Goal: Information Seeking & Learning: Learn about a topic

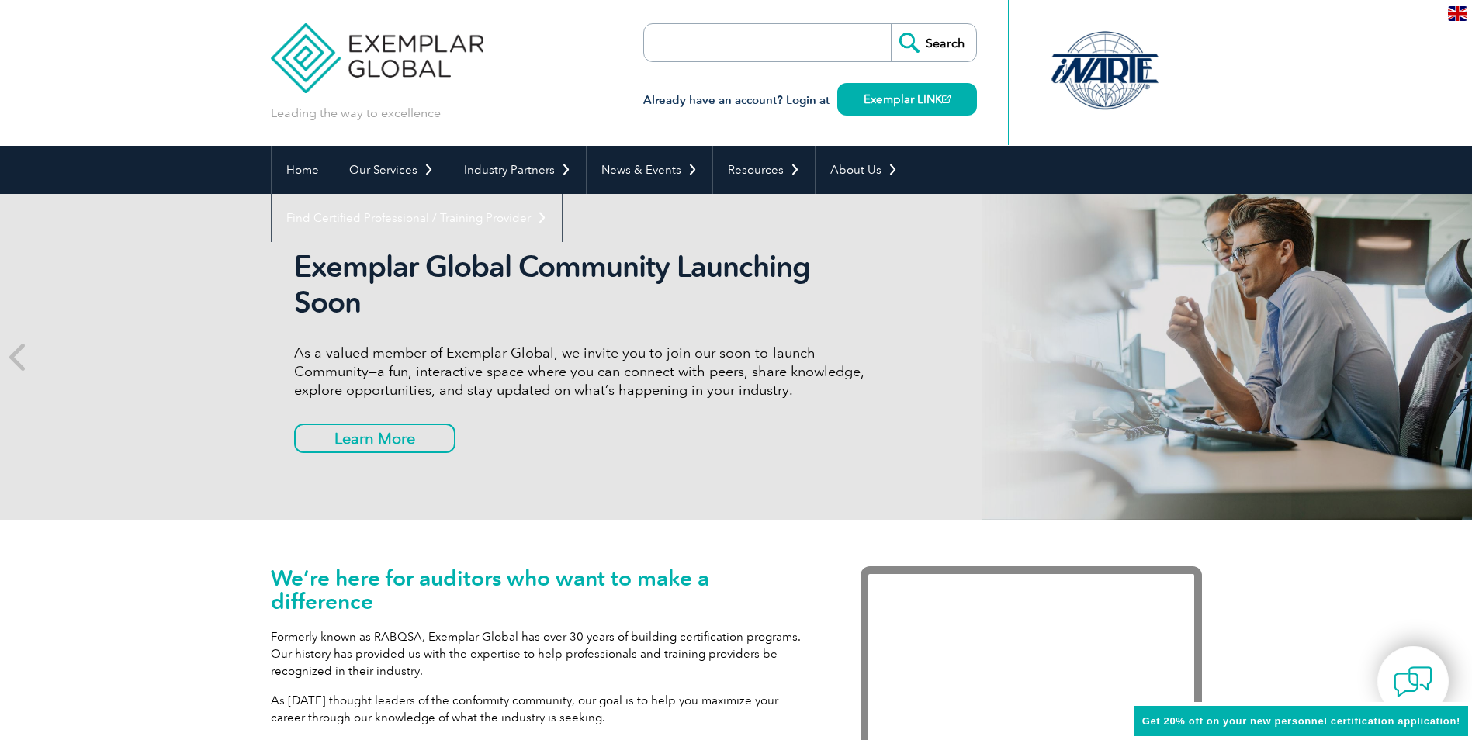
click at [717, 33] on input "search" at bounding box center [733, 42] width 163 height 37
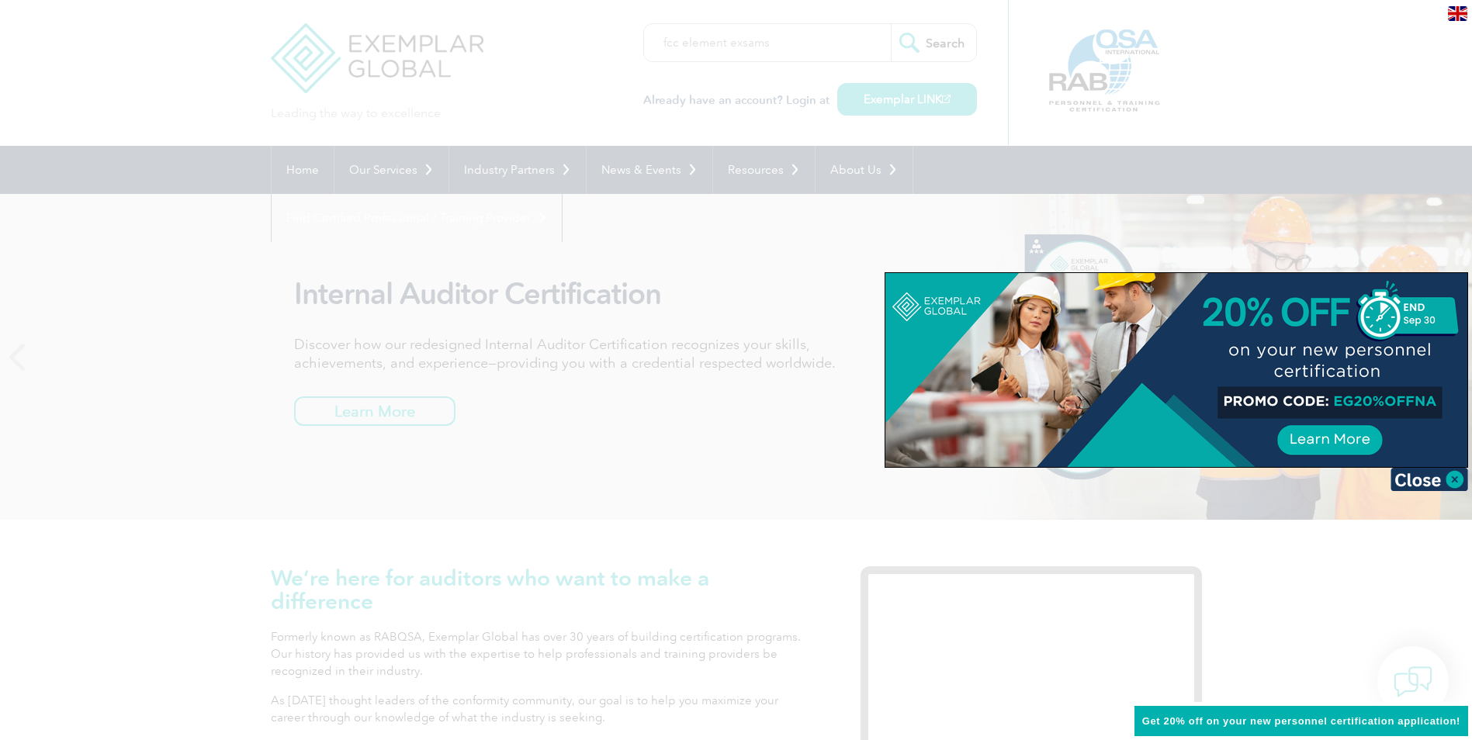
click at [737, 127] on div at bounding box center [736, 370] width 1472 height 740
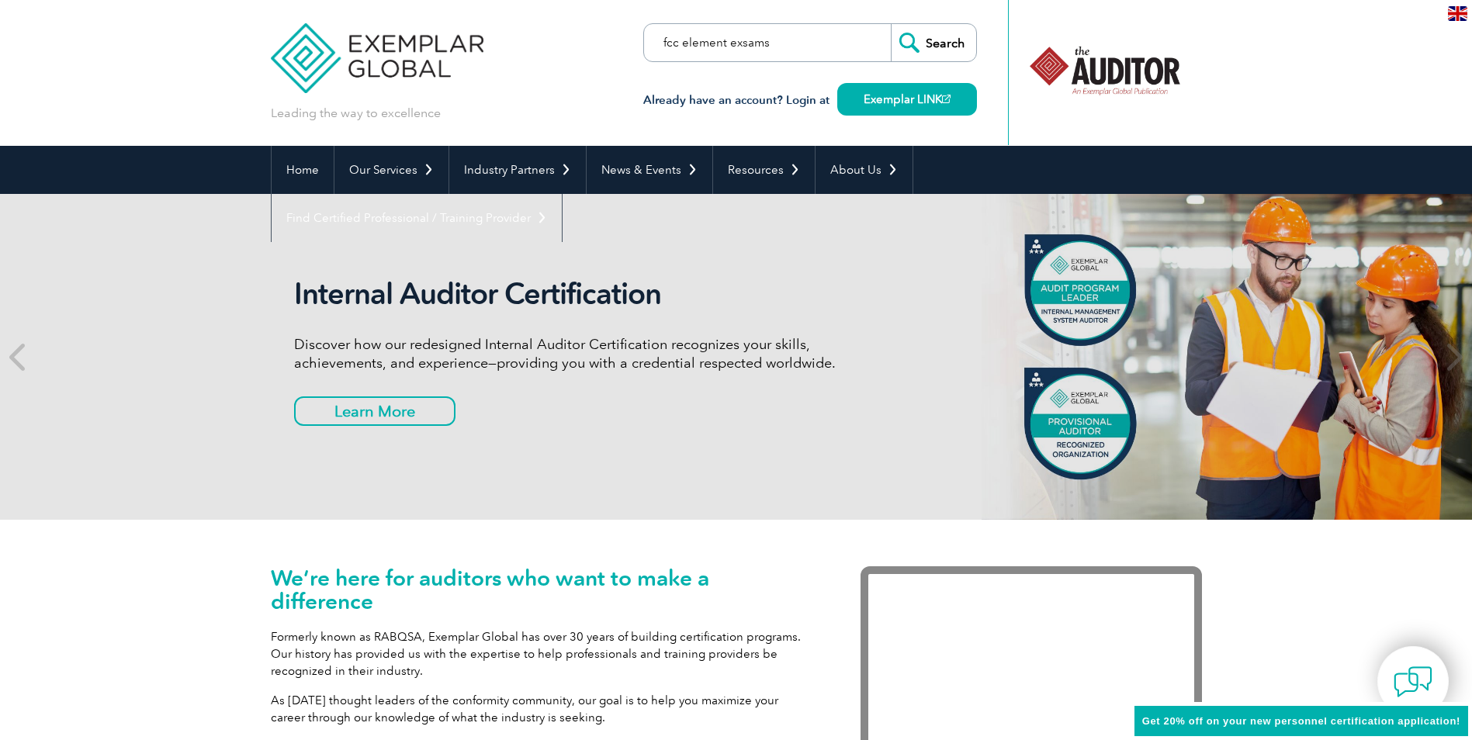
click at [790, 33] on input "fcc element exsams" at bounding box center [733, 42] width 163 height 37
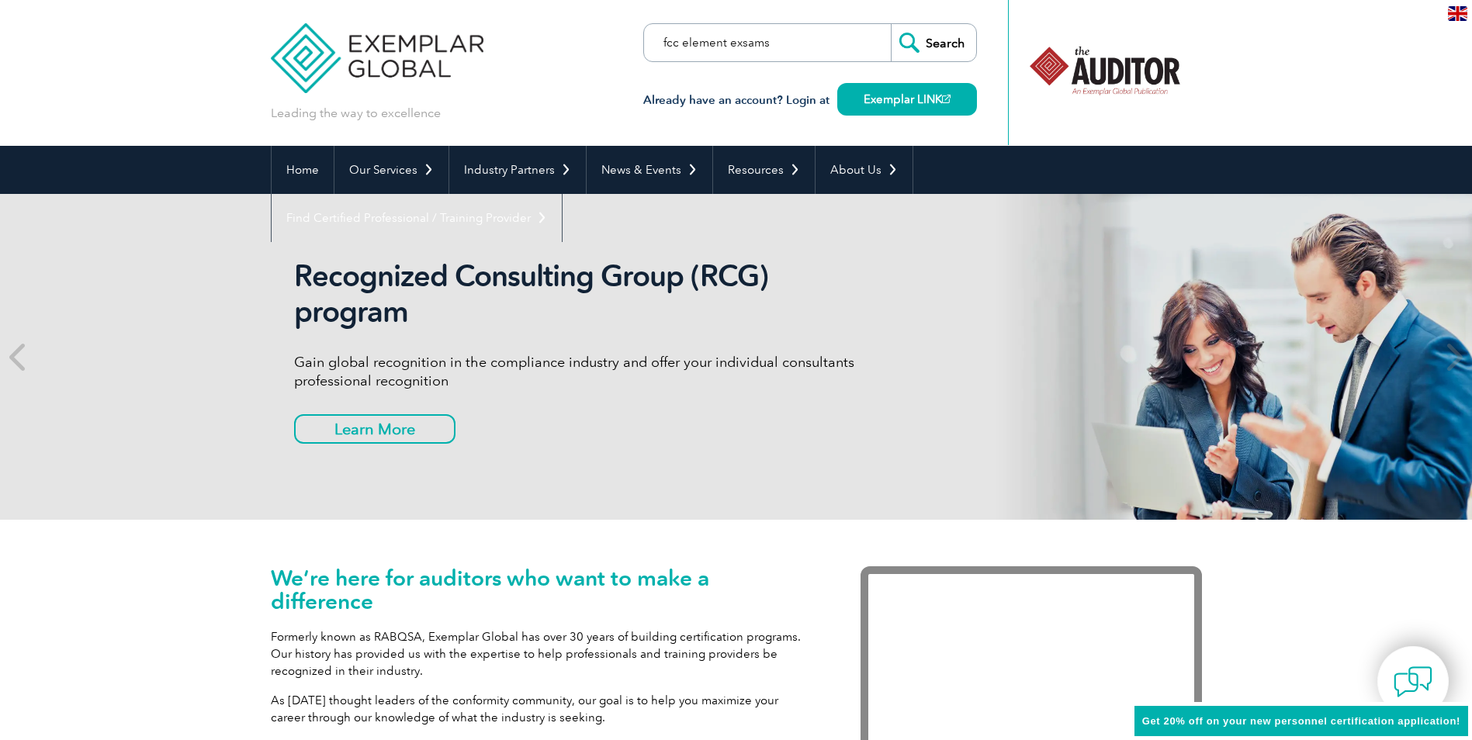
click at [740, 45] on input "fcc element exsams" at bounding box center [733, 42] width 163 height 37
click at [743, 45] on input "fcc element exsams" at bounding box center [733, 42] width 163 height 37
type input "fcc element exams"
click at [962, 50] on input "Search" at bounding box center [933, 42] width 85 height 37
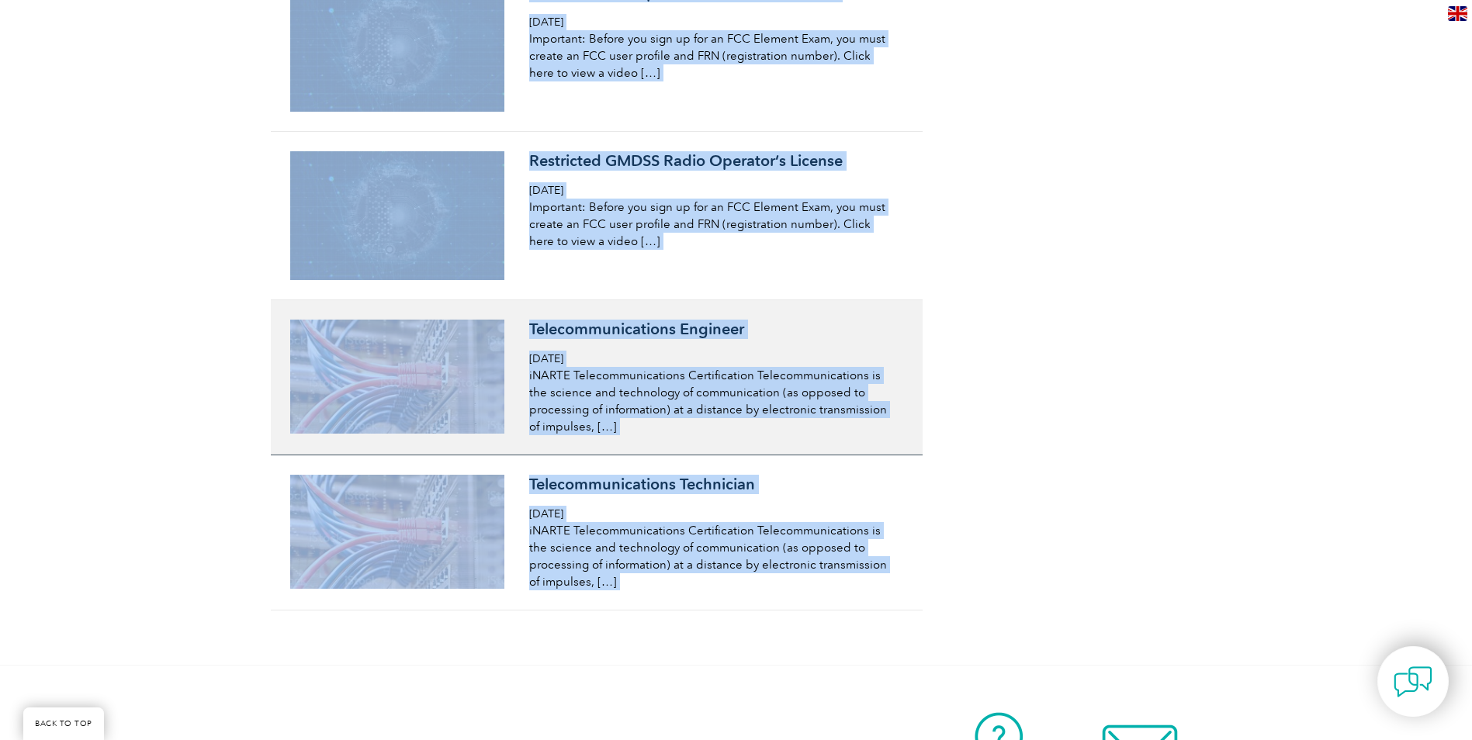
scroll to position [1475, 0]
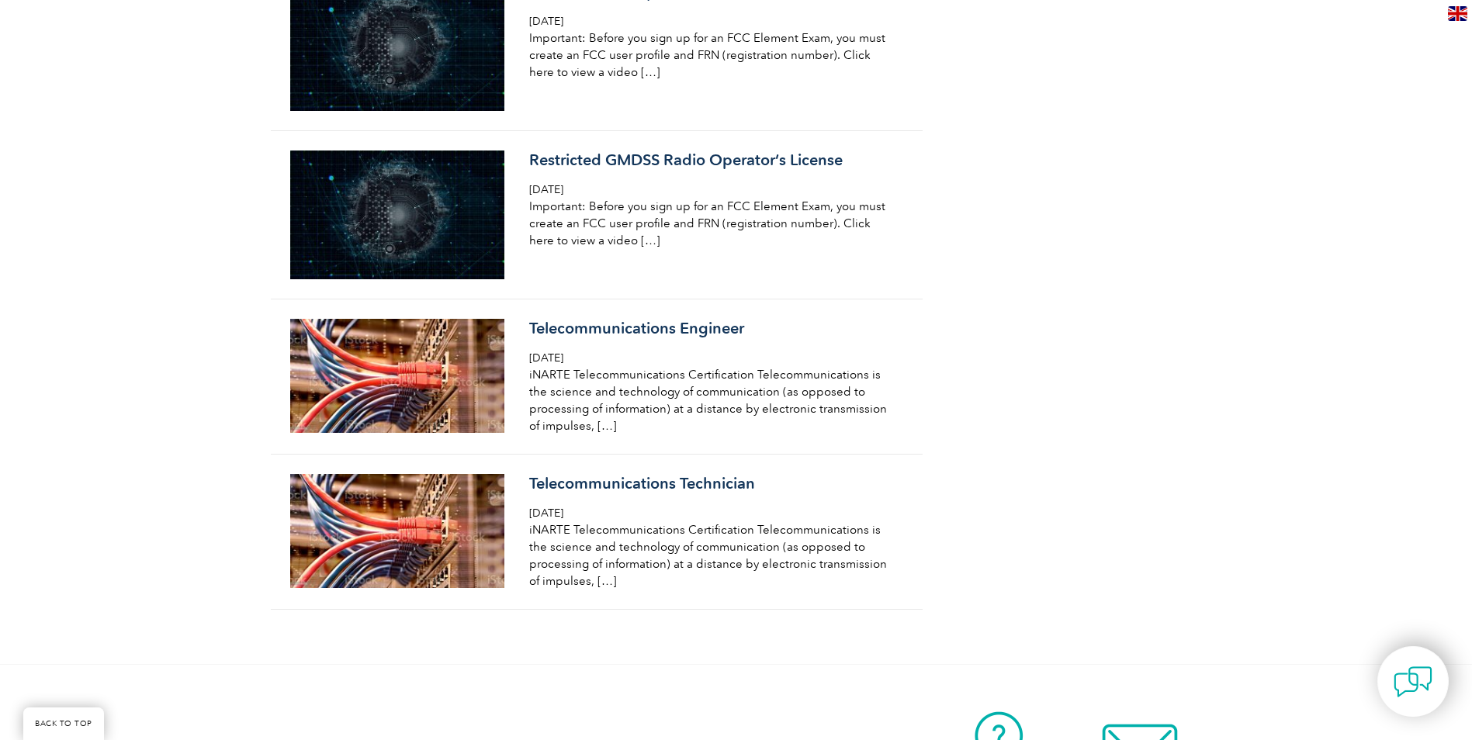
drag, startPoint x: 257, startPoint y: 391, endPoint x: 1031, endPoint y: 629, distance: 809.4
drag, startPoint x: 1189, startPoint y: 607, endPoint x: 1198, endPoint y: 607, distance: 8.5
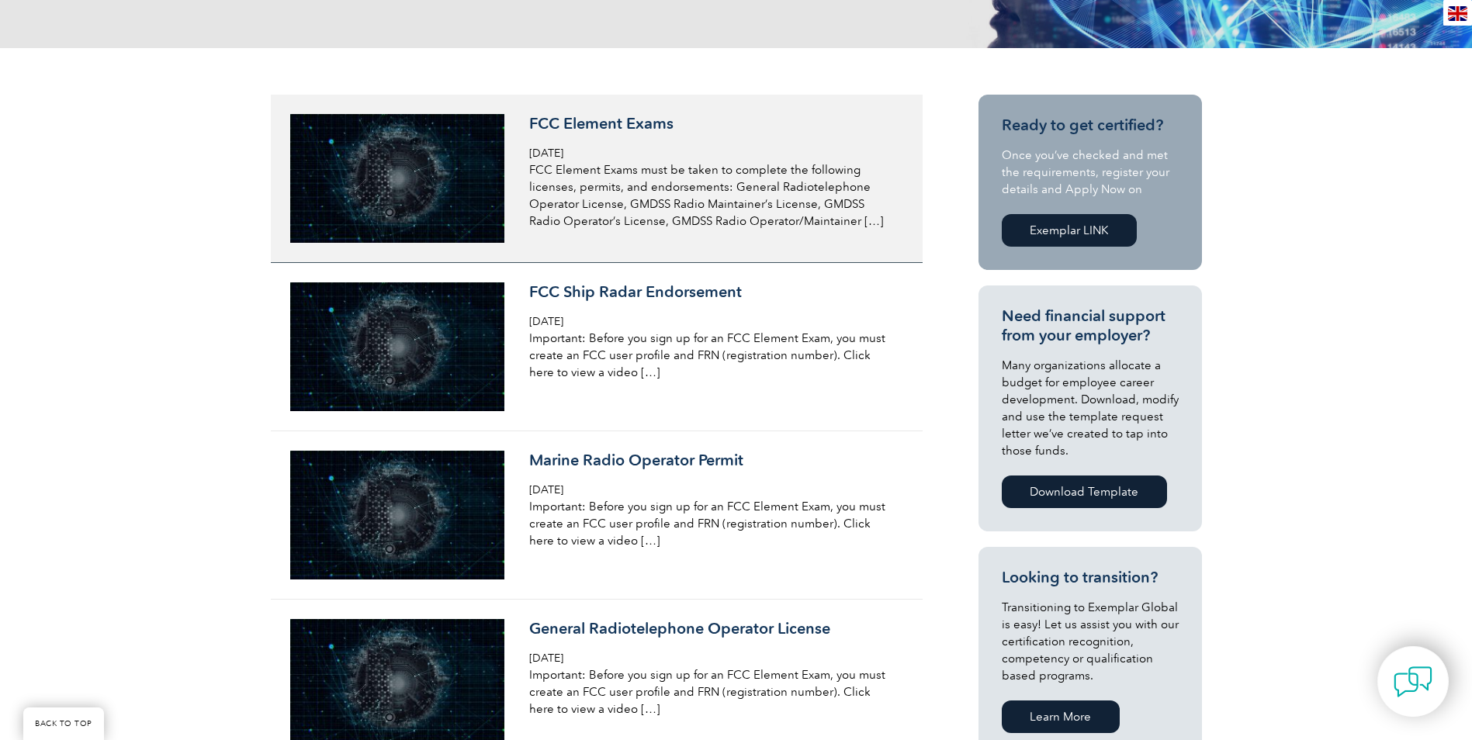
scroll to position [233, 0]
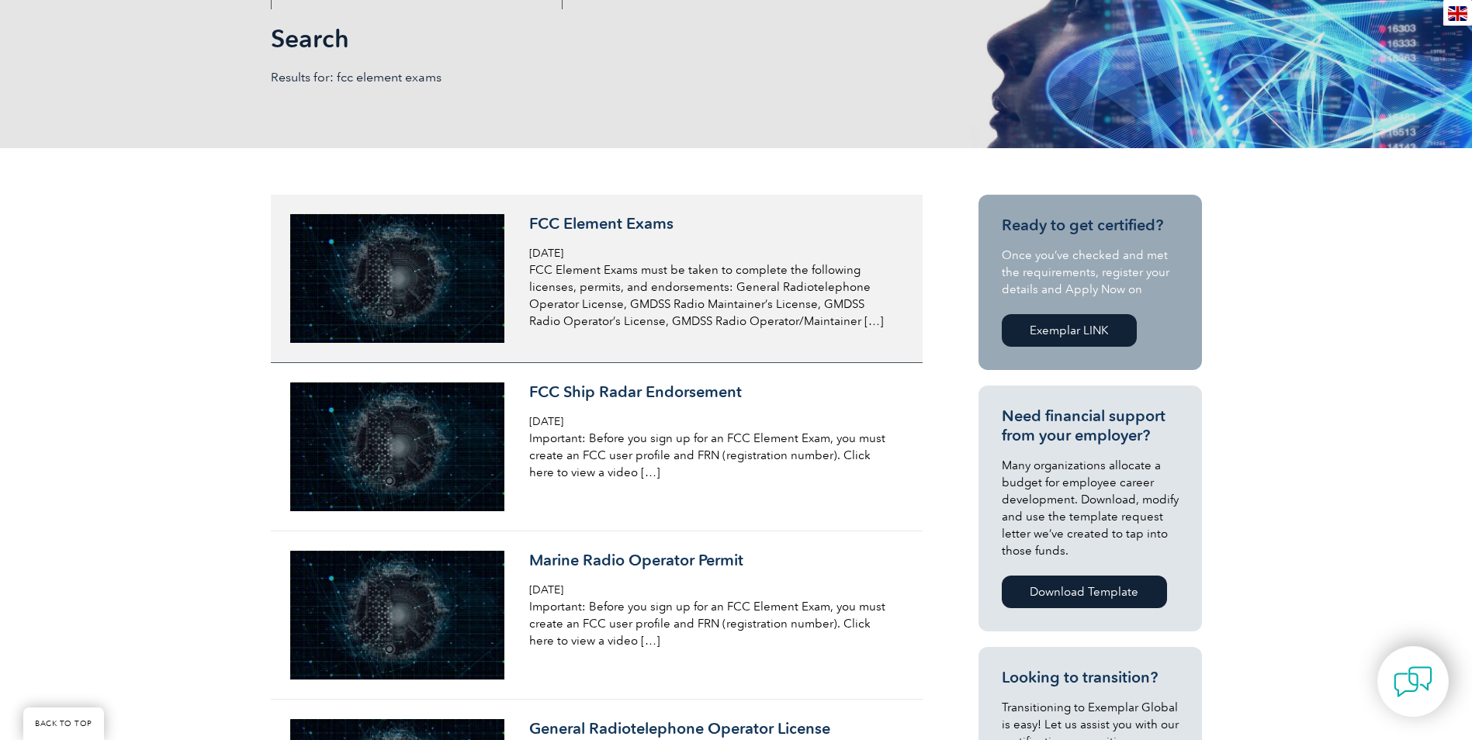
click at [584, 220] on h3 "FCC Element Exams" at bounding box center [713, 223] width 368 height 19
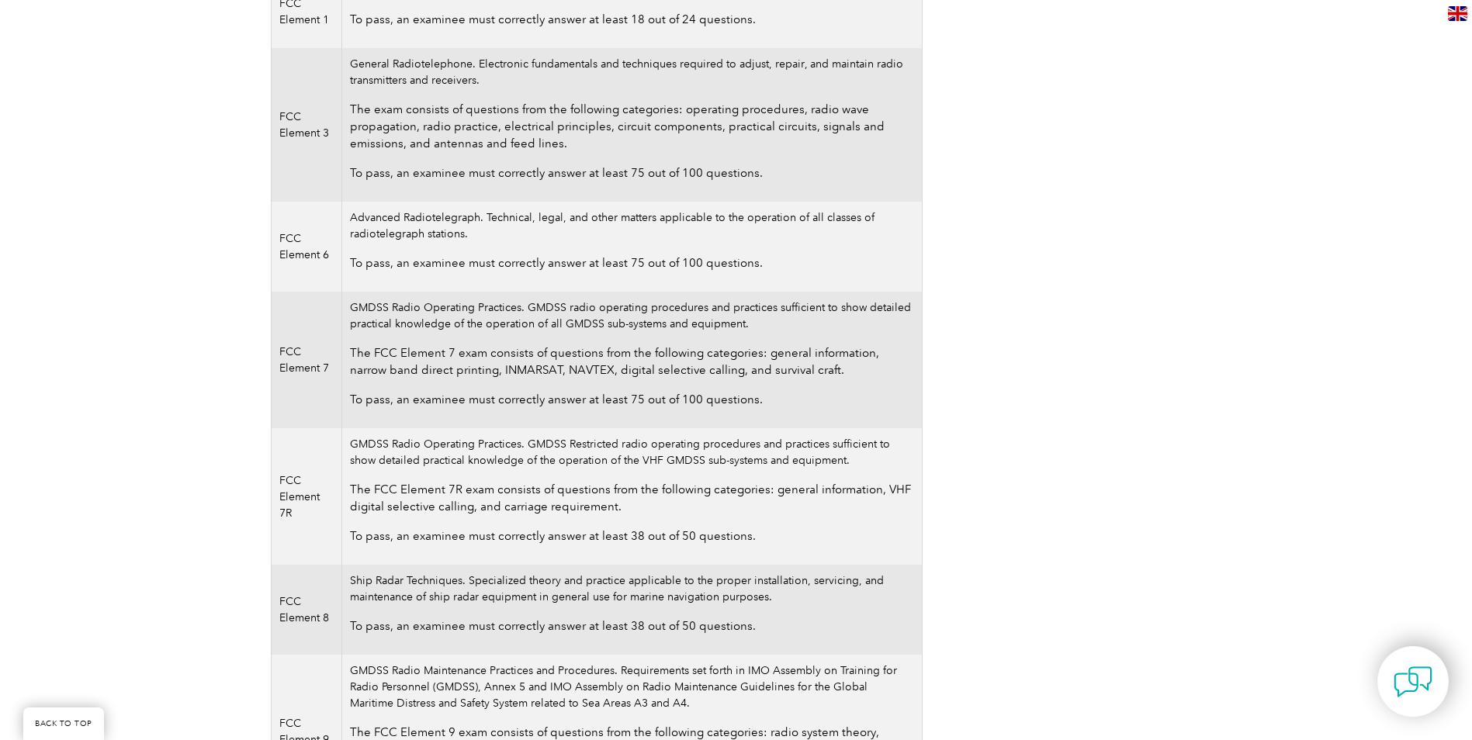
scroll to position [543, 0]
drag, startPoint x: 755, startPoint y: 171, endPoint x: 347, endPoint y: 175, distance: 408.3
click at [347, 175] on td "General Radiotelephone. Electronic fundamentals and techniques required to adju…" at bounding box center [632, 124] width 580 height 154
drag, startPoint x: 347, startPoint y: 175, endPoint x: 466, endPoint y: 178, distance: 118.8
click at [466, 178] on p "To pass, an examinee must correctly answer at least 75 out of 100 questions." at bounding box center [631, 172] width 563 height 17
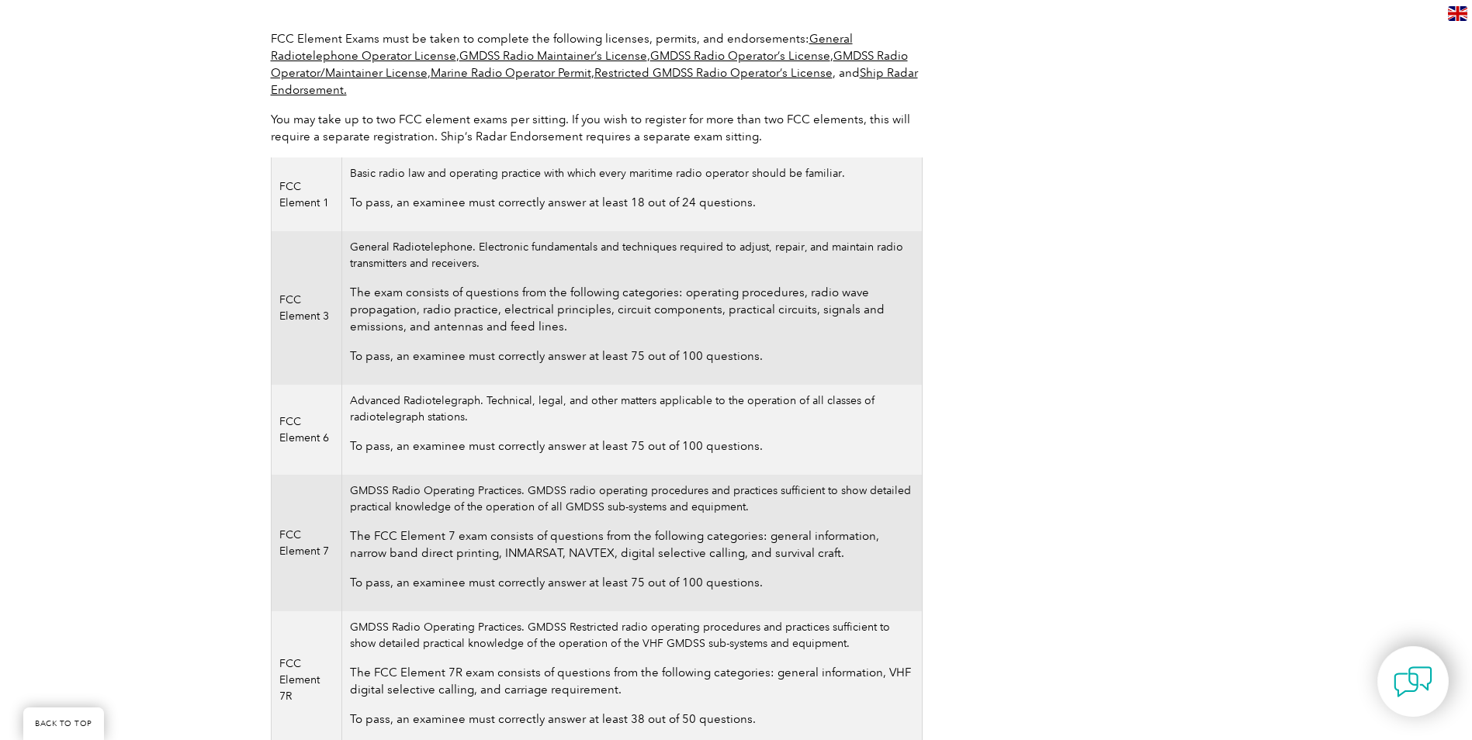
scroll to position [388, 0]
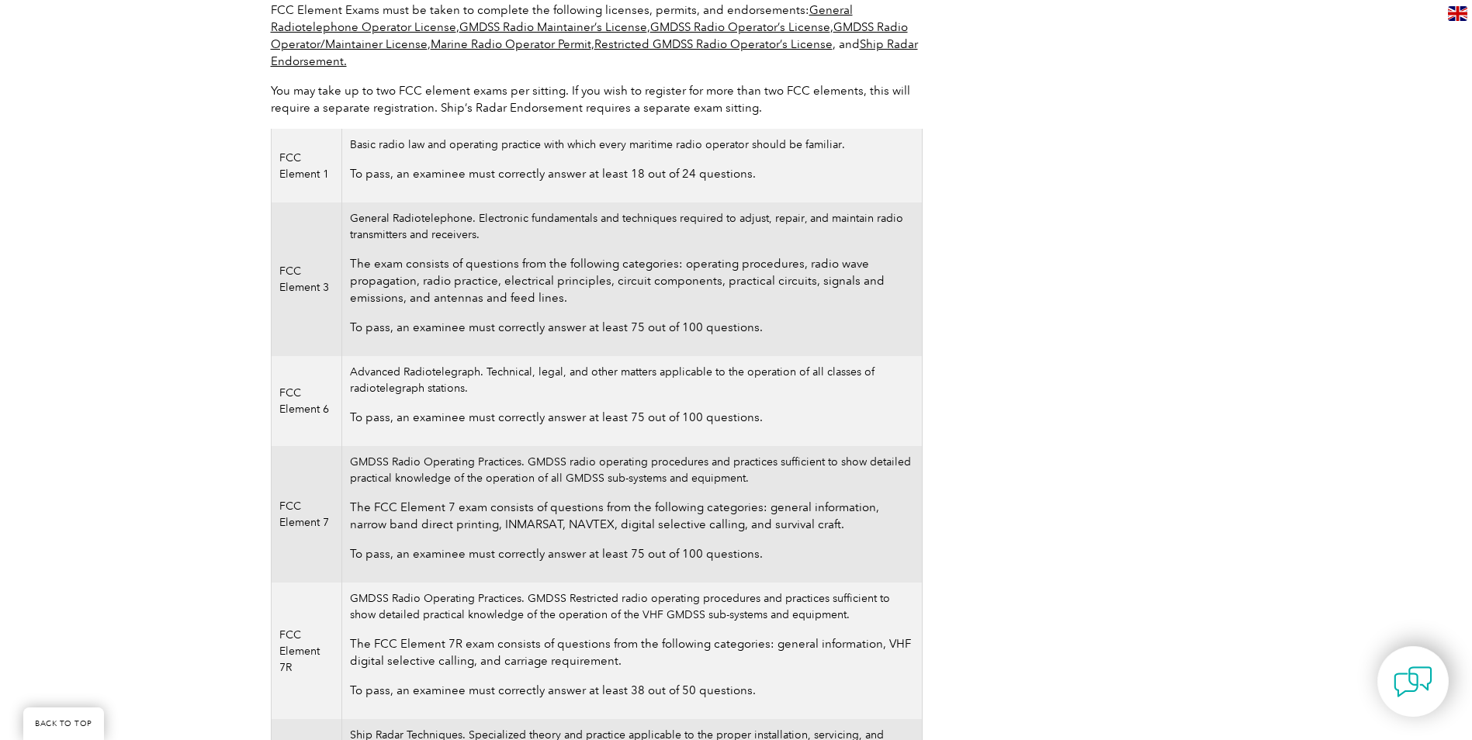
click at [341, 307] on td "FCC Element 3" at bounding box center [306, 280] width 71 height 154
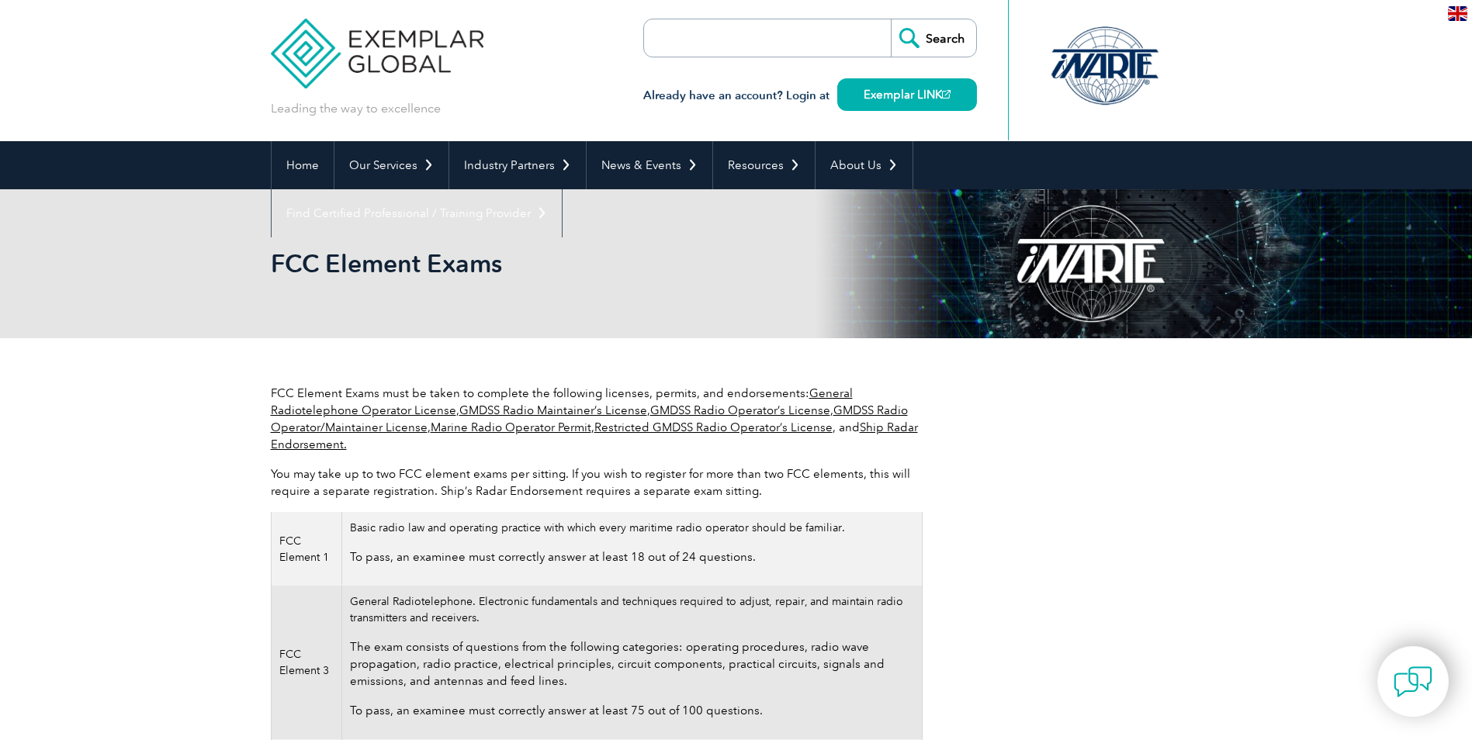
scroll to position [0, 0]
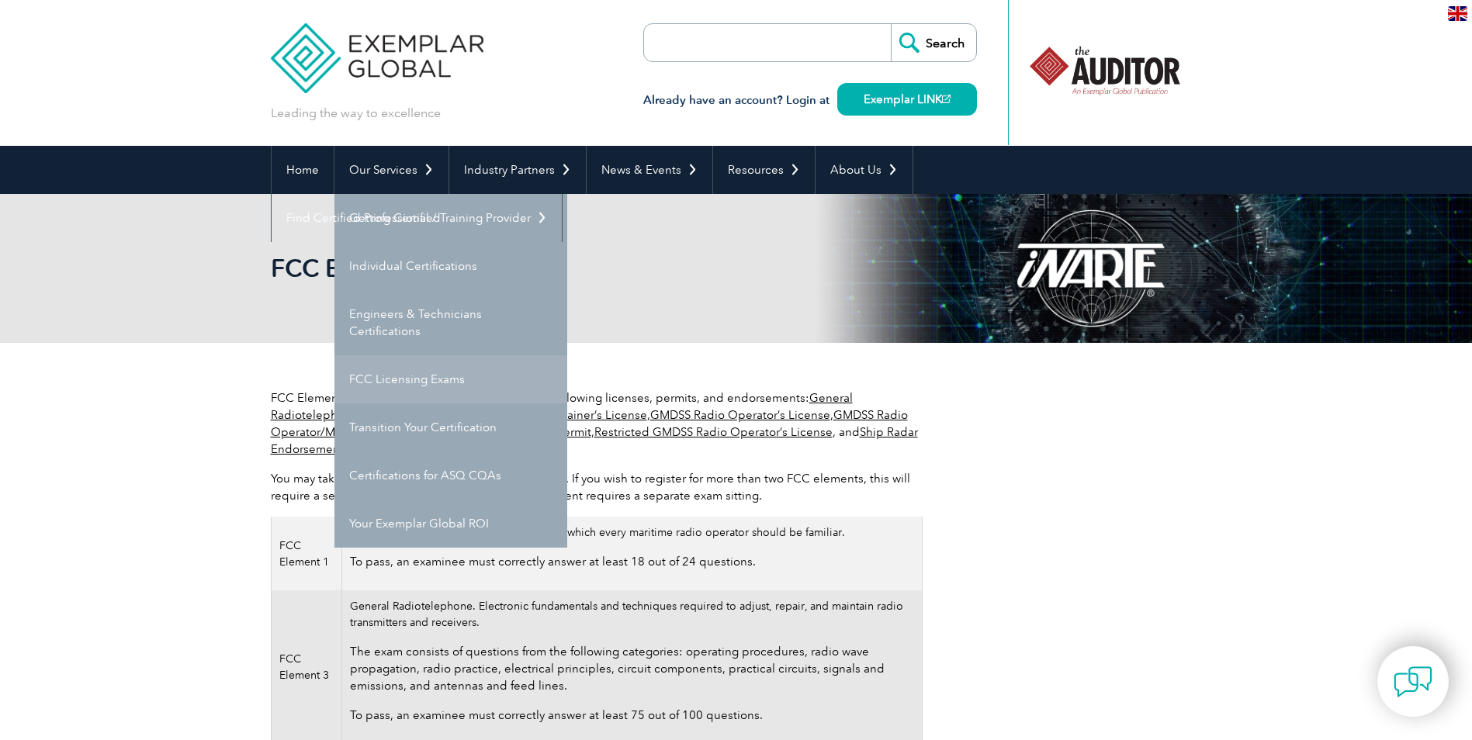
click at [413, 385] on link "FCC Licensing Exams" at bounding box center [450, 379] width 233 height 48
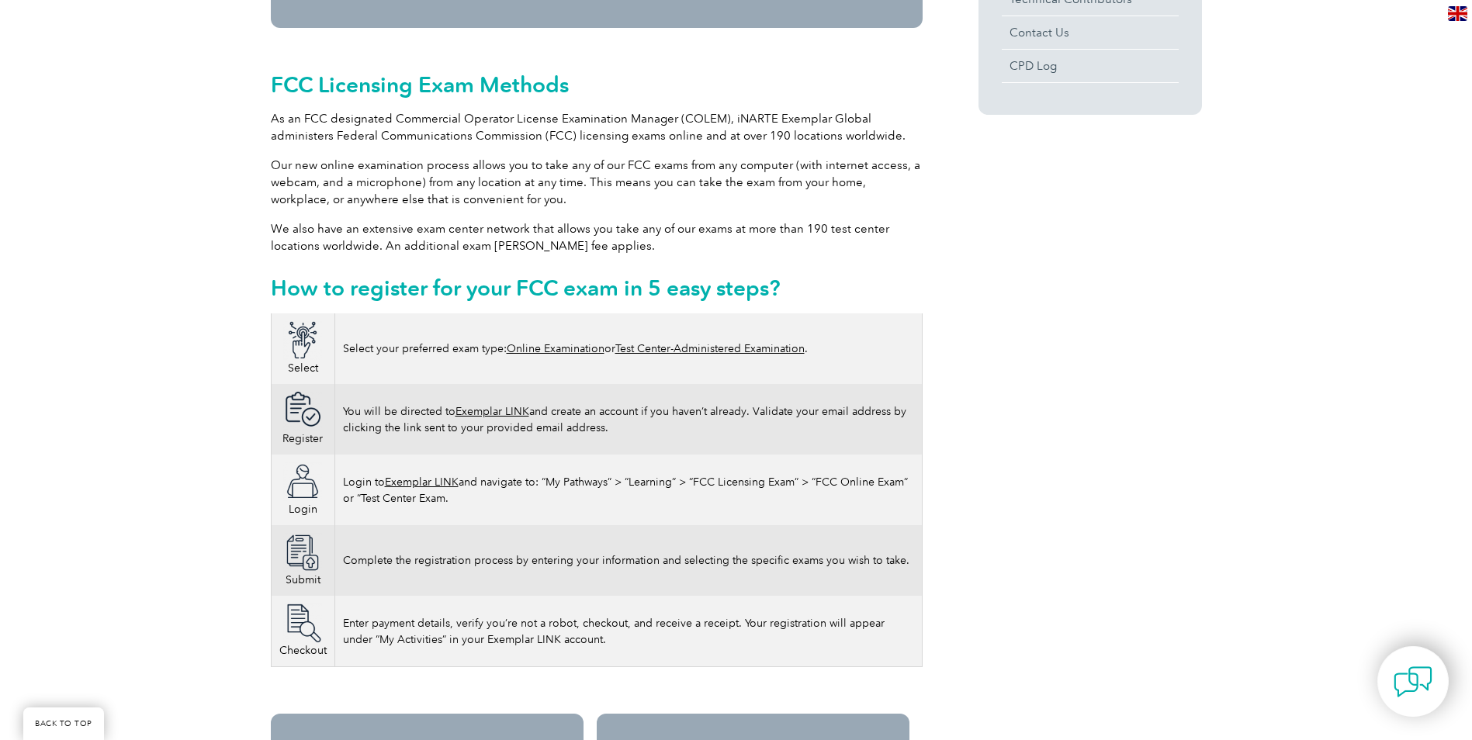
scroll to position [698, 0]
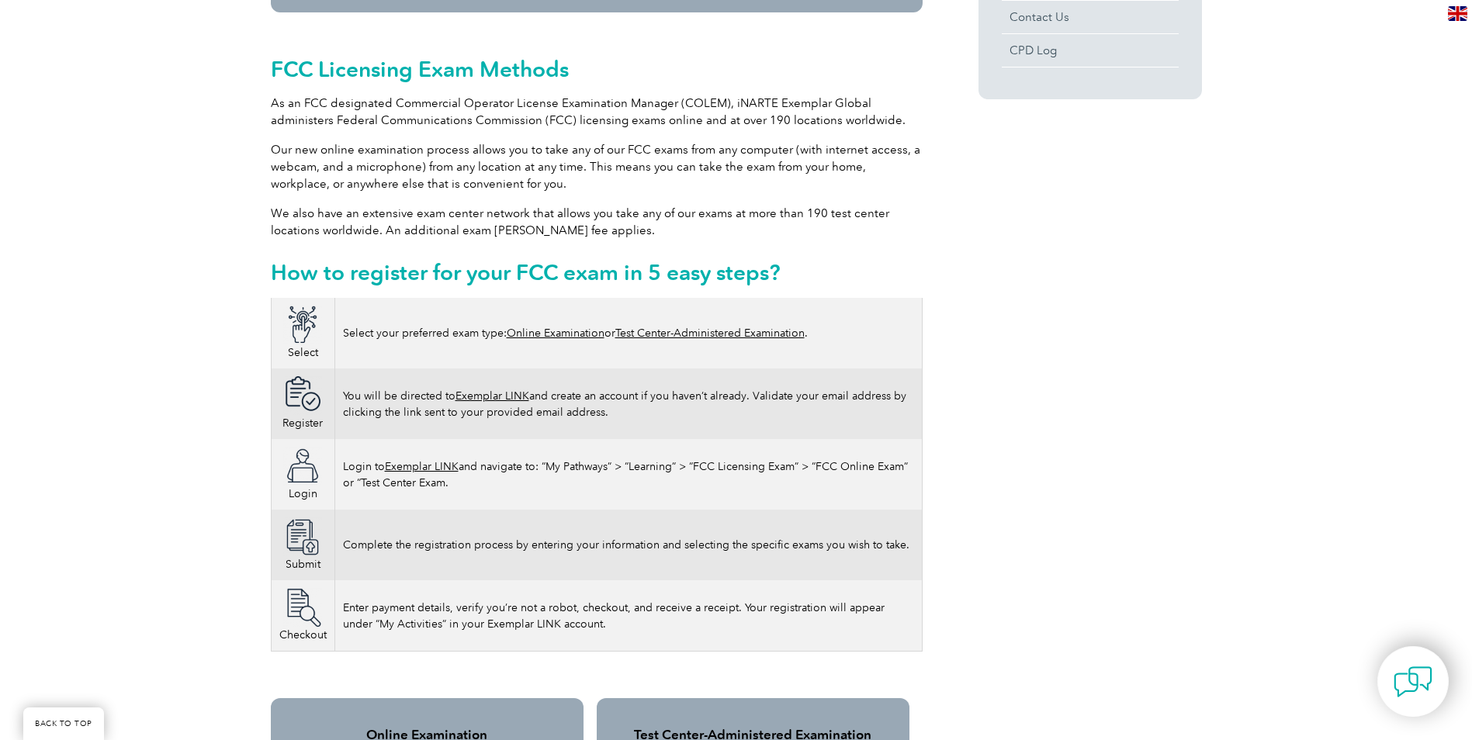
click at [560, 327] on link "Online Examination" at bounding box center [556, 333] width 98 height 13
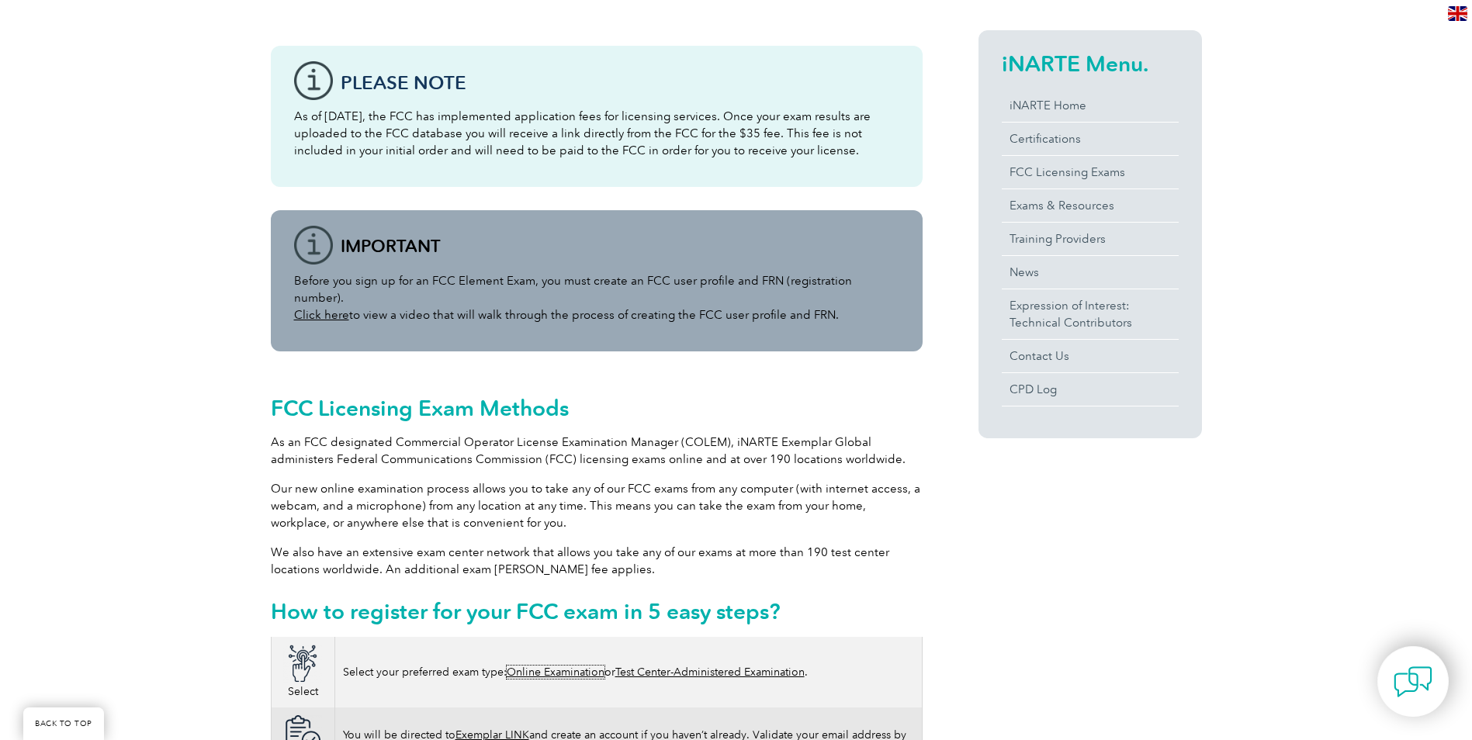
scroll to position [155, 0]
